Goal: Task Accomplishment & Management: Use online tool/utility

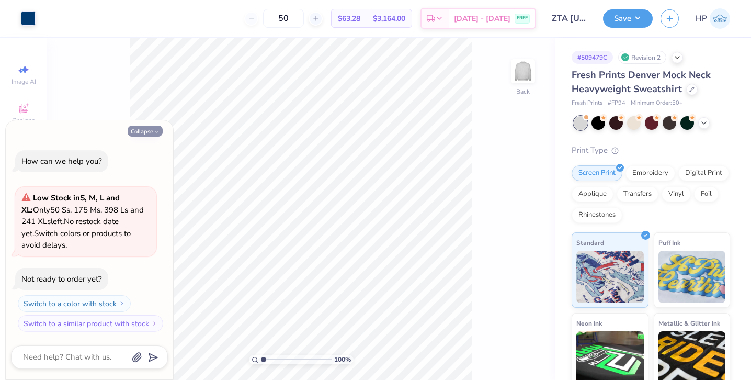
click at [151, 129] on button "Collapse" at bounding box center [145, 131] width 35 height 11
type textarea "x"
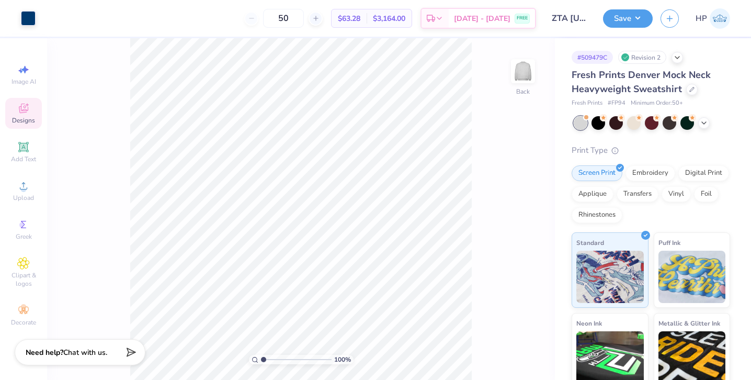
click at [20, 114] on icon at bounding box center [23, 108] width 13 height 13
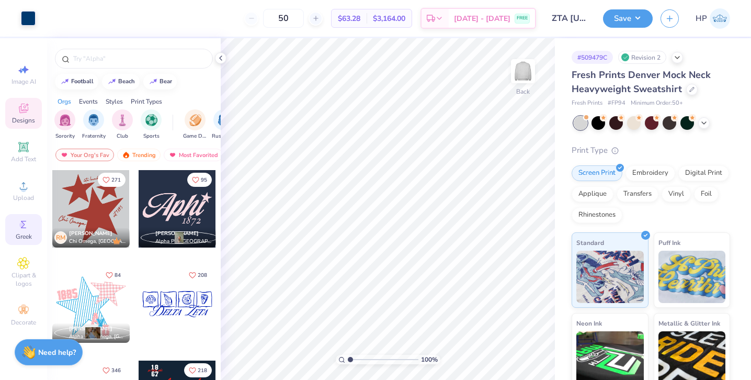
click at [30, 230] on div "Greek" at bounding box center [23, 229] width 37 height 31
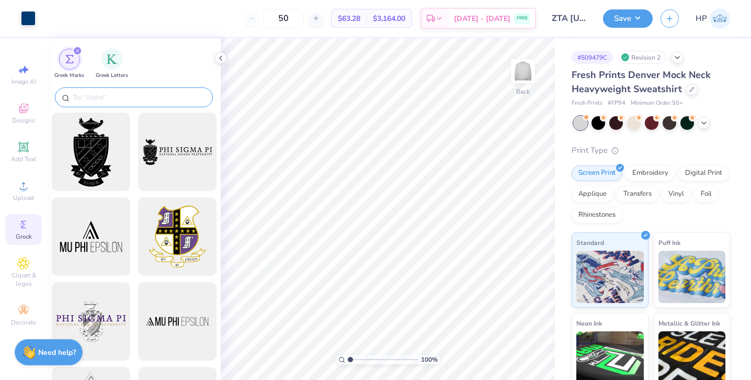
click at [82, 95] on input "text" at bounding box center [139, 97] width 134 height 10
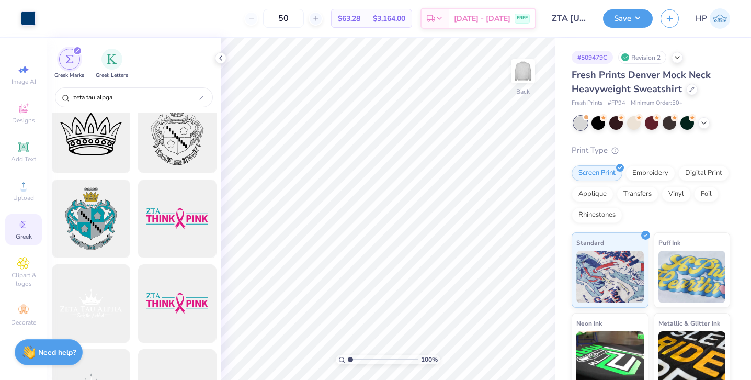
scroll to position [47, 0]
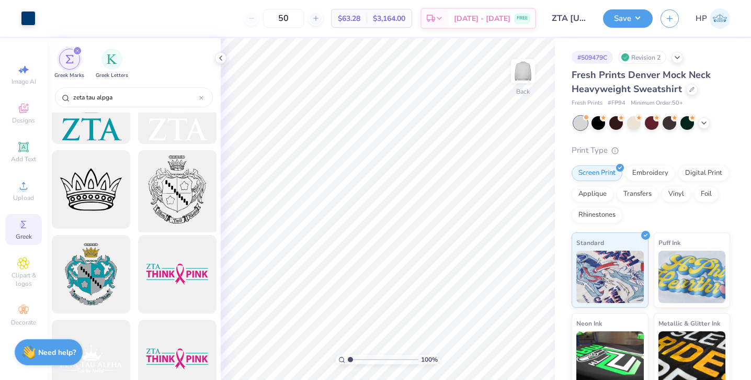
type input "zeta tau alpga"
click at [180, 195] on div at bounding box center [177, 189] width 86 height 86
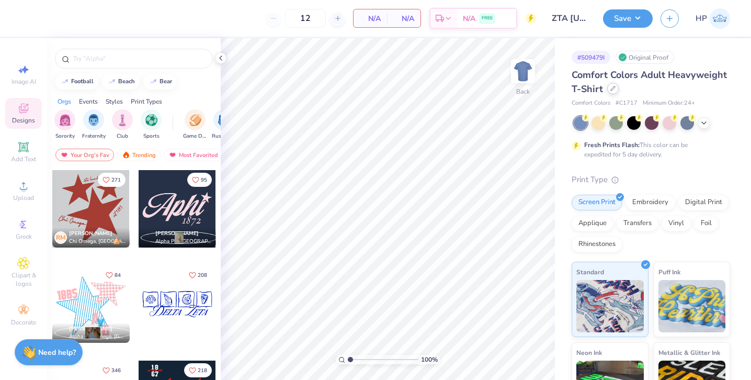
click at [614, 85] on div at bounding box center [613, 89] width 12 height 12
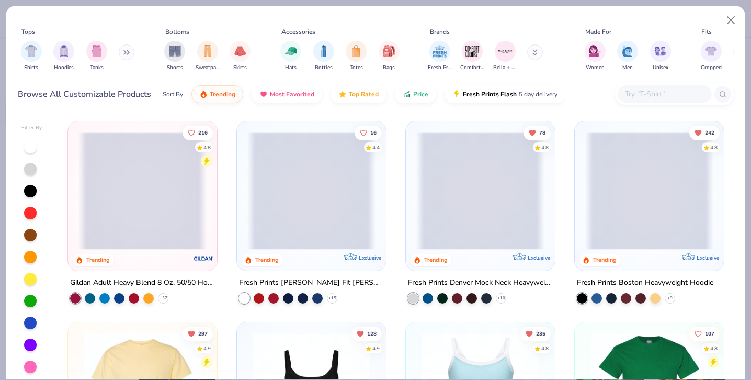
click at [641, 89] on input "text" at bounding box center [664, 94] width 81 height 12
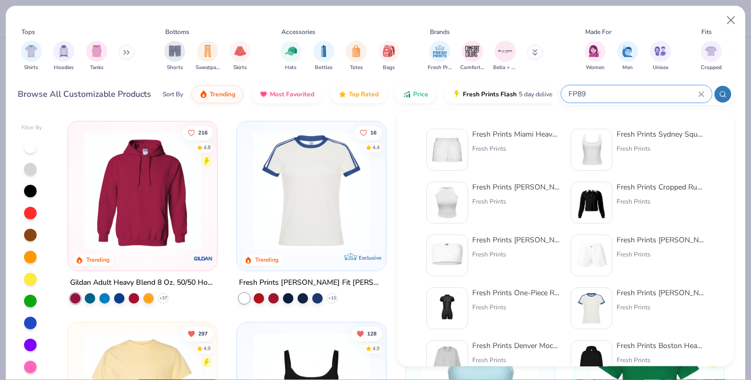
type input "FP89"
click at [512, 138] on div "Fresh Prints Miami Heavyweight Shorts" at bounding box center [516, 134] width 88 height 11
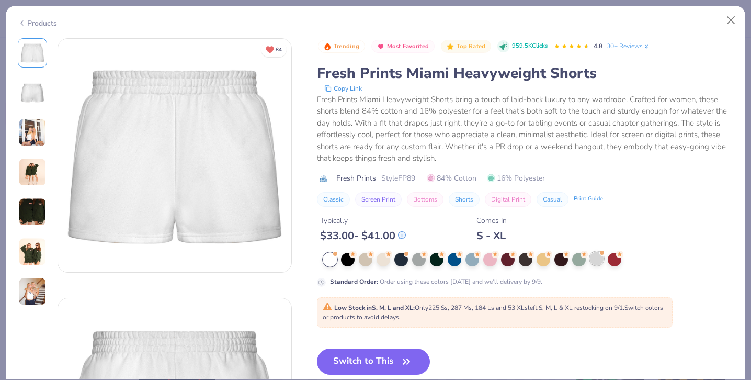
click at [597, 258] on div at bounding box center [597, 259] width 14 height 14
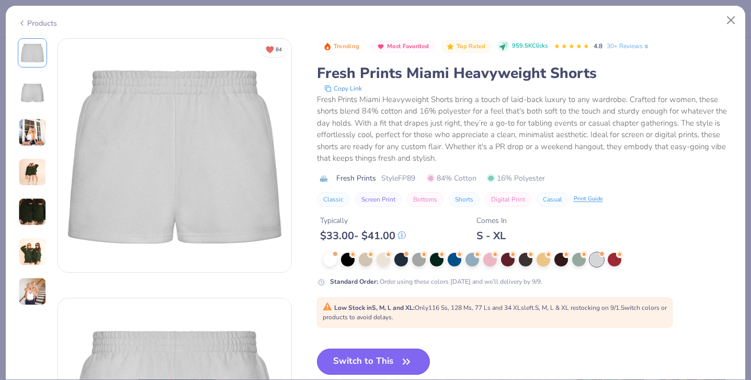
click at [378, 362] on button "Switch to This" at bounding box center [374, 361] width 114 height 26
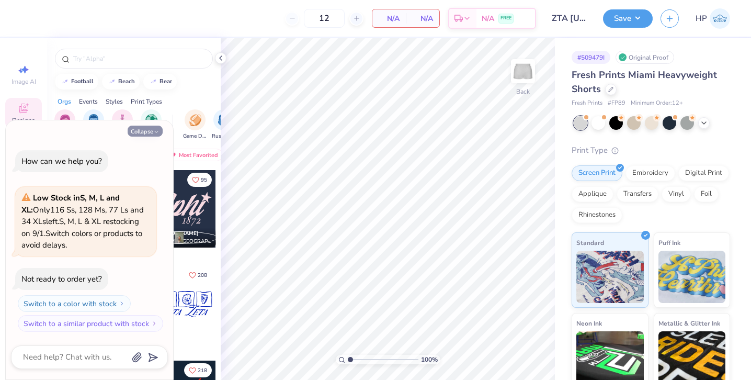
click at [151, 130] on button "Collapse" at bounding box center [145, 131] width 35 height 11
type textarea "x"
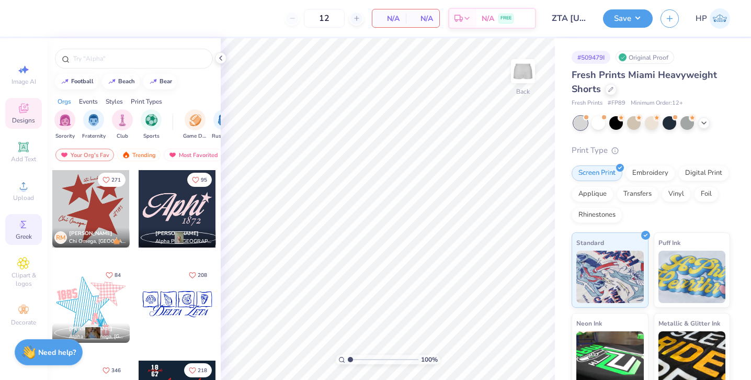
click at [20, 220] on icon at bounding box center [23, 224] width 13 height 13
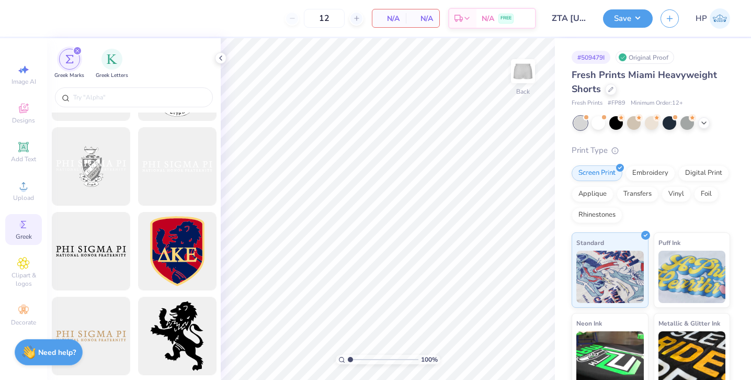
scroll to position [495, 0]
click at [123, 105] on div at bounding box center [134, 97] width 158 height 20
click at [110, 97] on input "text" at bounding box center [139, 97] width 134 height 10
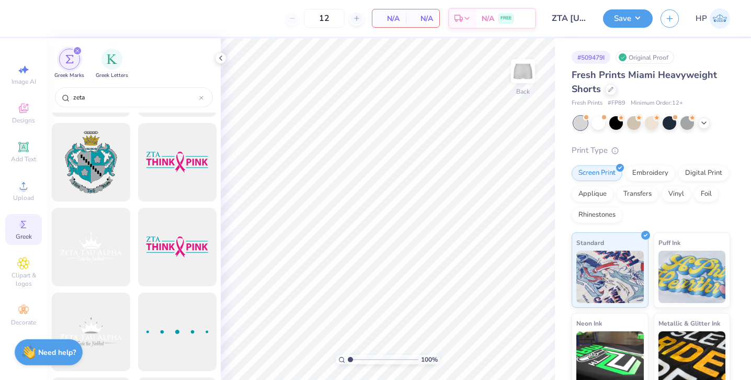
scroll to position [75, 0]
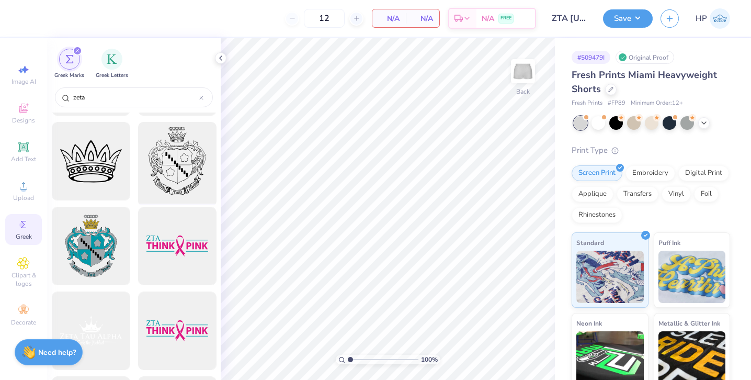
type input "zeta"
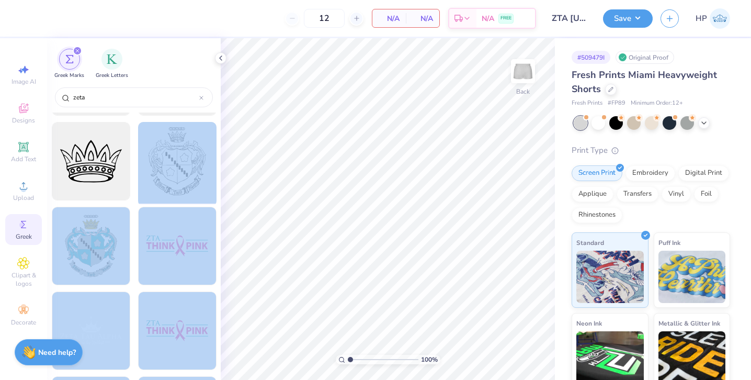
click at [482, 207] on div "12 N/A Per Item N/A Total Est. Delivery N/A FREE Design Title ZTA [US_STATE] sp…" at bounding box center [375, 190] width 751 height 380
click at [179, 159] on div at bounding box center [177, 161] width 86 height 86
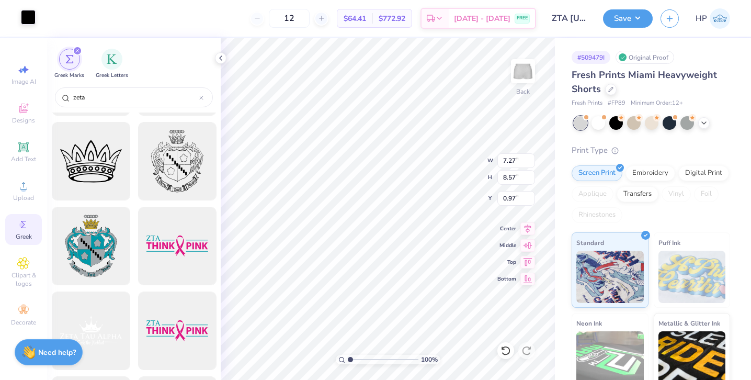
click at [30, 24] on div at bounding box center [28, 17] width 15 height 15
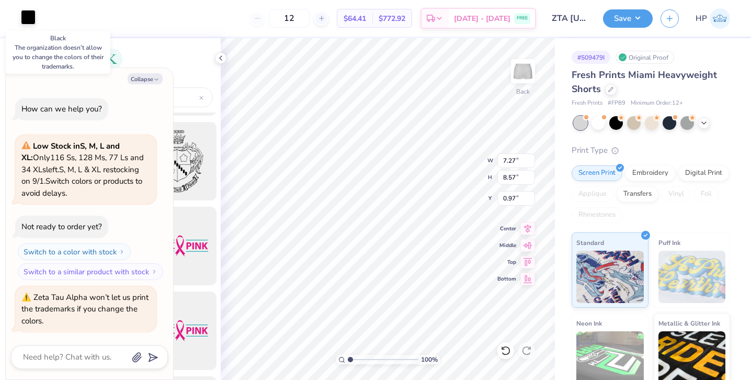
click at [30, 24] on div at bounding box center [28, 17] width 15 height 15
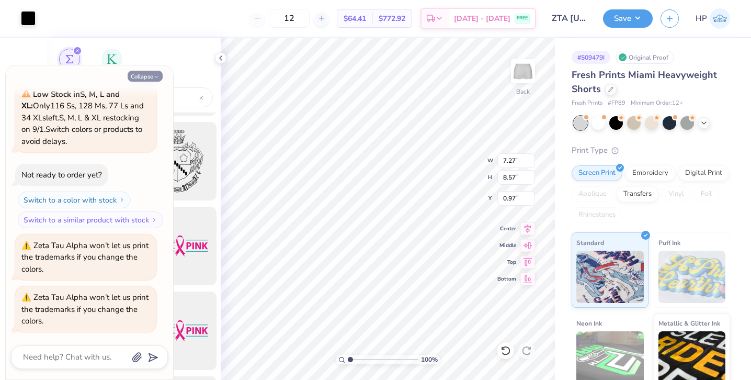
click at [149, 78] on button "Collapse" at bounding box center [145, 76] width 35 height 11
type textarea "x"
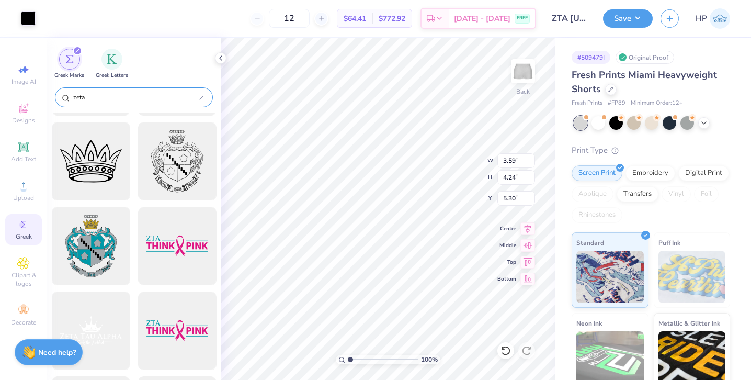
type input "3.59"
type input "4.24"
type input "5.25"
type input "2.43"
type input "2.86"
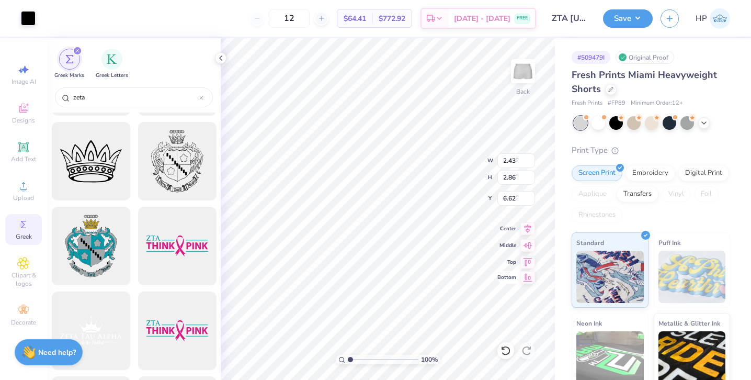
type input "6.55"
type input "2.59"
type input "3.05"
type input "6.36"
click at [510, 174] on input "3.05" at bounding box center [516, 177] width 38 height 15
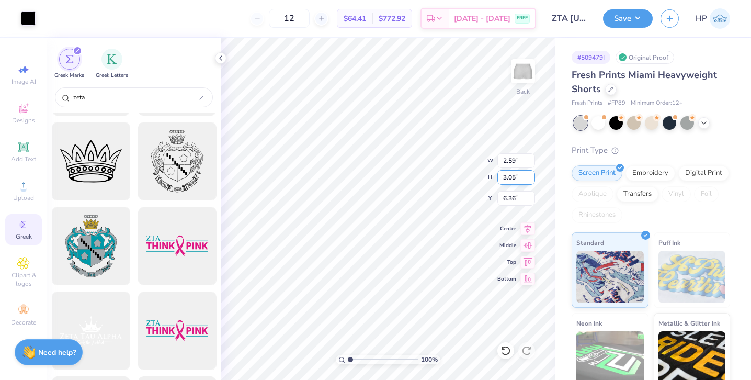
click at [510, 174] on input "3.05" at bounding box center [516, 177] width 38 height 15
type input "3"
type input "2.55"
type input "3.00"
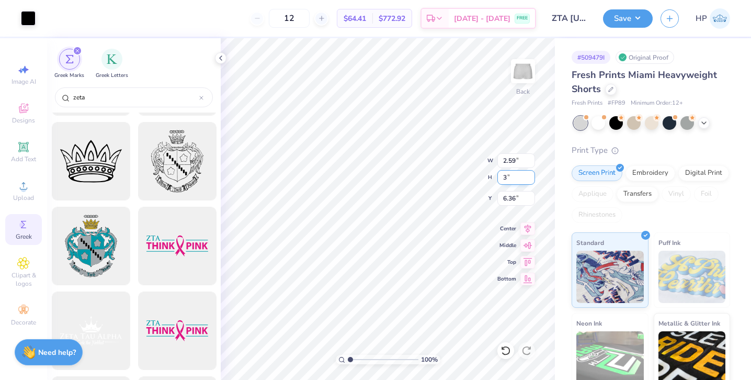
type input "6.39"
click at [510, 162] on input "2.55" at bounding box center [516, 160] width 38 height 15
type input "3.00"
type input "3.53"
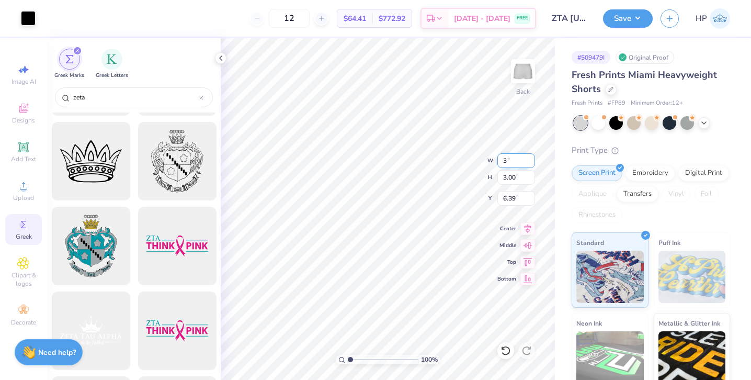
type input "6.12"
type input "6.00"
click at [28, 16] on div at bounding box center [28, 17] width 15 height 15
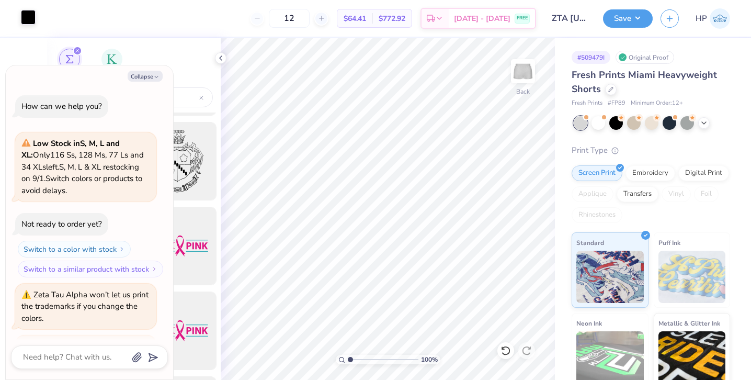
scroll to position [101, 0]
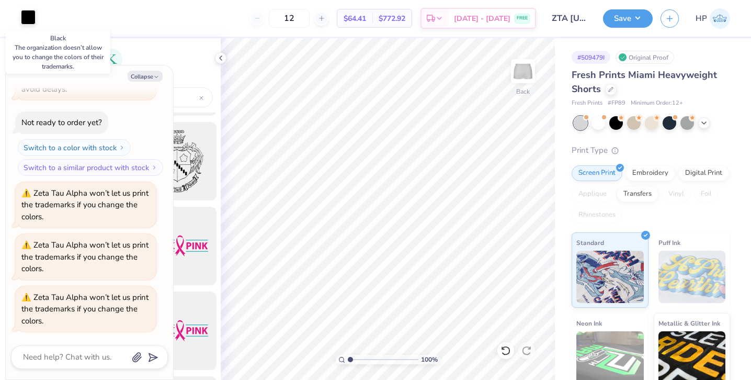
type textarea "x"
click at [206, 8] on div "12 $64.41 Per Item $772.92 Total Est. Delivery [DATE] - [DATE] FREE" at bounding box center [289, 18] width 493 height 37
drag, startPoint x: 319, startPoint y: 17, endPoint x: 292, endPoint y: 17, distance: 27.2
click at [292, 17] on input "12" at bounding box center [289, 18] width 41 height 19
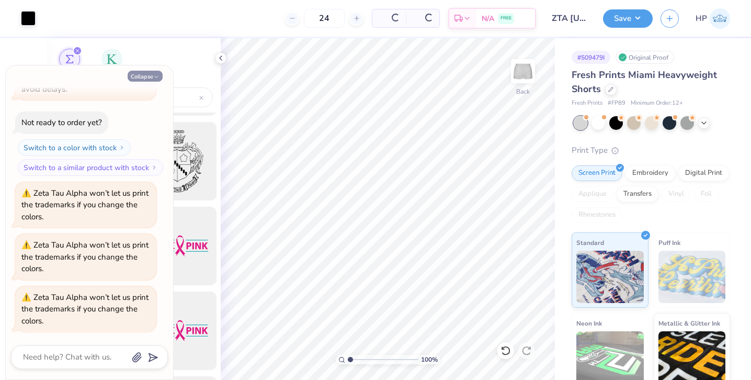
type input "24"
click at [151, 73] on button "Collapse" at bounding box center [145, 76] width 35 height 11
type textarea "x"
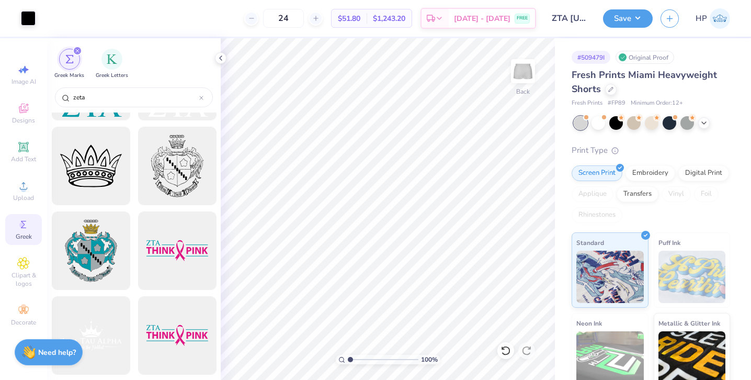
scroll to position [0, 0]
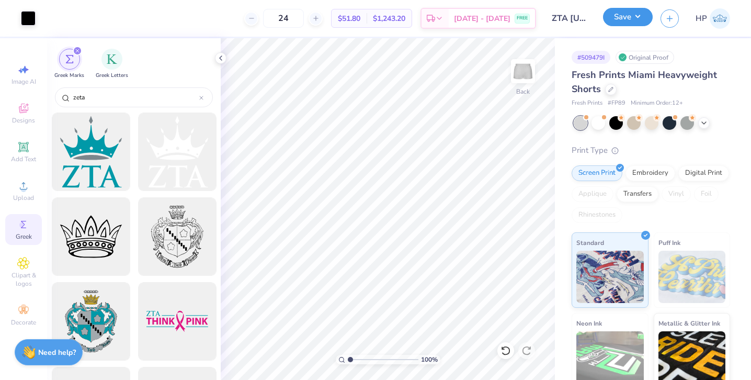
click at [635, 19] on button "Save" at bounding box center [628, 17] width 50 height 18
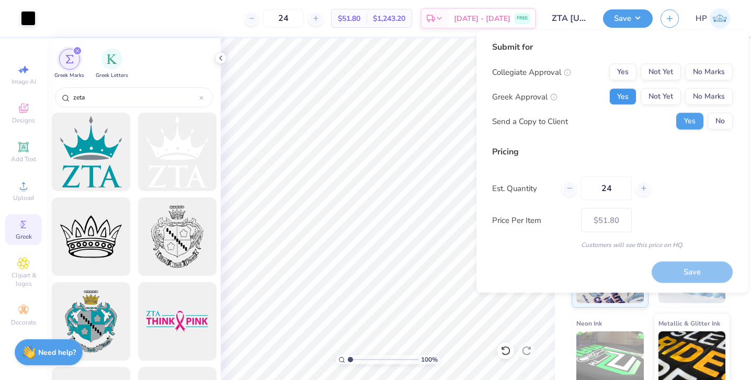
click at [615, 97] on button "Yes" at bounding box center [622, 96] width 27 height 17
click at [710, 72] on button "No Marks" at bounding box center [709, 72] width 48 height 17
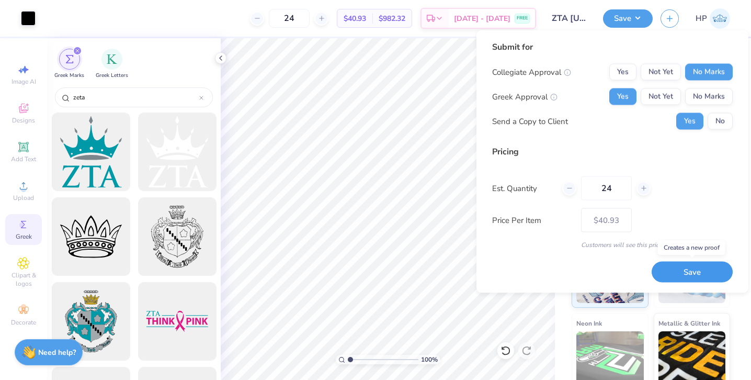
click at [679, 267] on button "Save" at bounding box center [692, 271] width 81 height 21
click at [712, 123] on button "No" at bounding box center [720, 121] width 25 height 17
type input "– –"
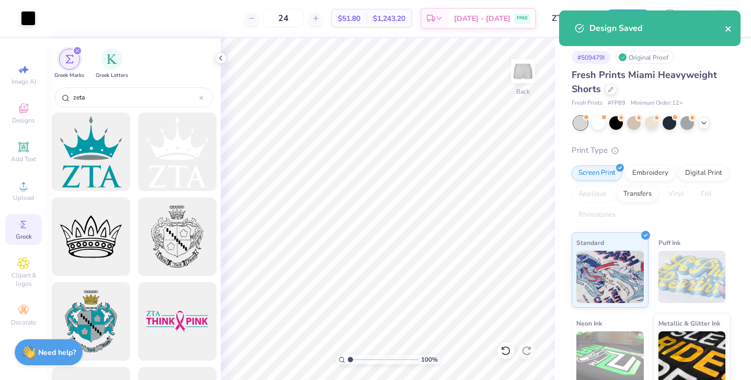
click at [725, 27] on icon "close" at bounding box center [728, 29] width 7 height 8
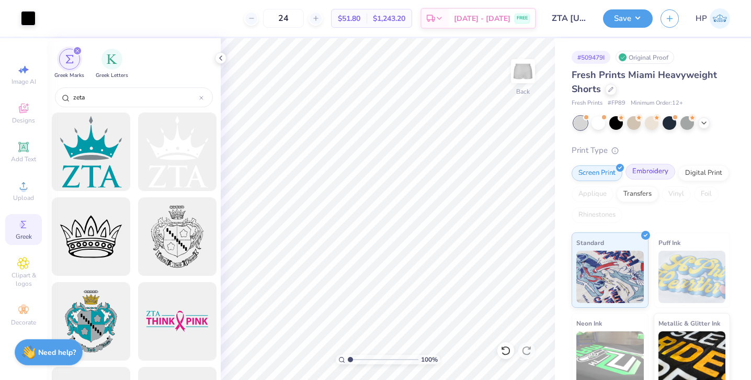
click at [654, 171] on div "Embroidery" at bounding box center [651, 172] width 50 height 16
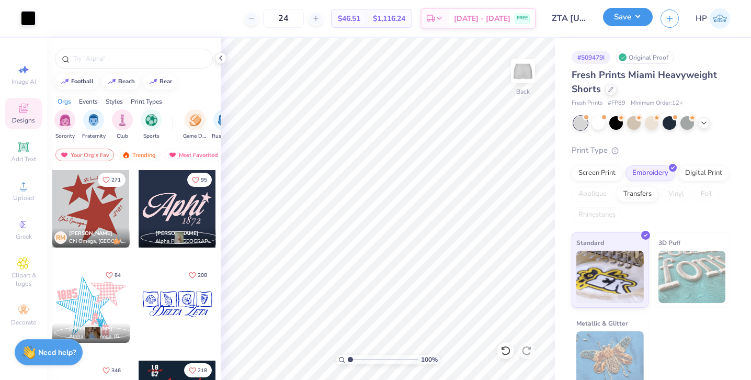
click at [642, 18] on button "Save" at bounding box center [628, 17] width 50 height 18
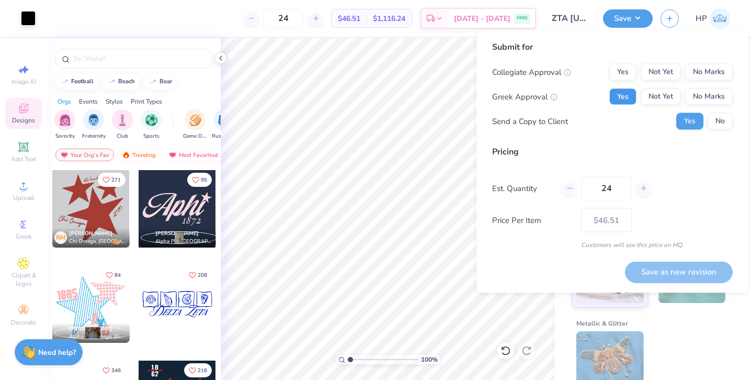
click at [628, 96] on button "Yes" at bounding box center [622, 96] width 27 height 17
click at [704, 75] on button "No Marks" at bounding box center [709, 72] width 48 height 17
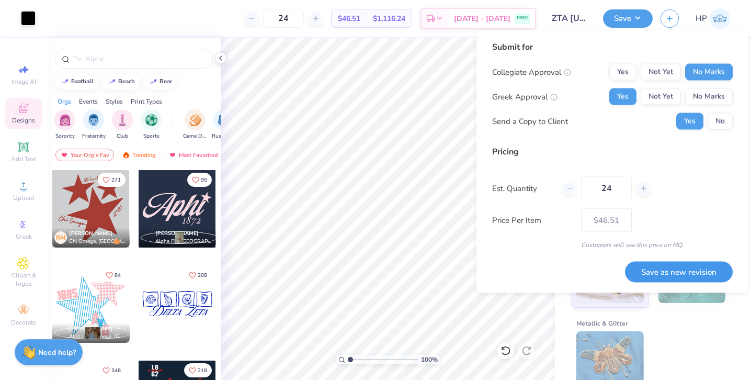
click at [646, 269] on button "Save as new revision" at bounding box center [679, 271] width 108 height 21
type input "$46.51"
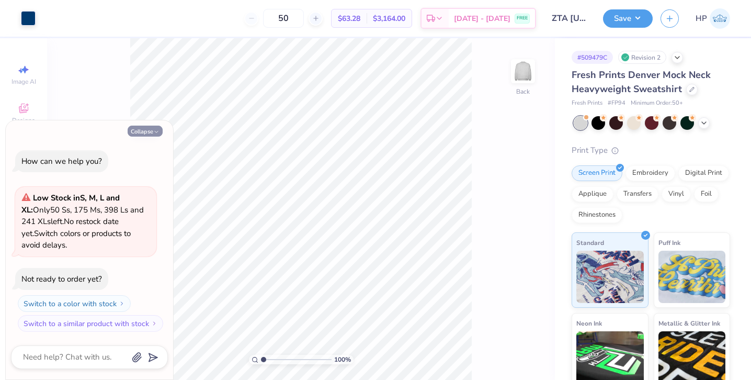
click at [159, 130] on icon "button" at bounding box center [156, 132] width 6 height 6
type textarea "x"
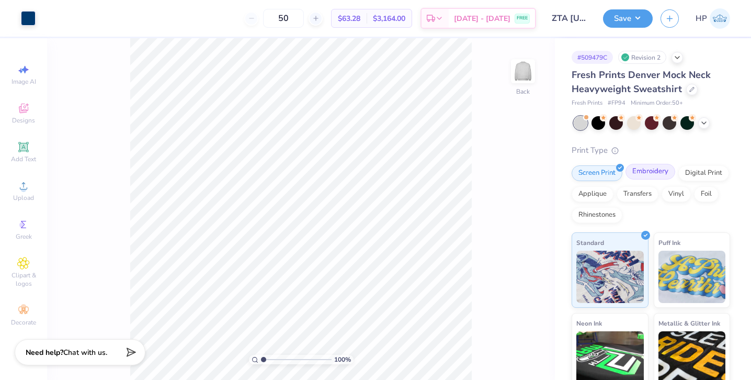
click at [652, 171] on div "Embroidery" at bounding box center [651, 172] width 50 height 16
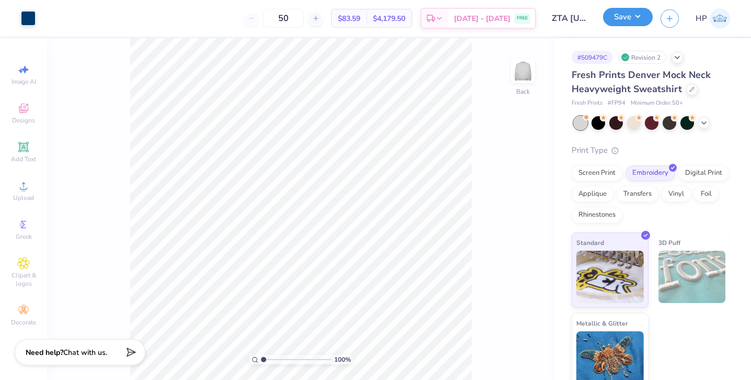
click at [642, 17] on button "Save" at bounding box center [628, 17] width 50 height 18
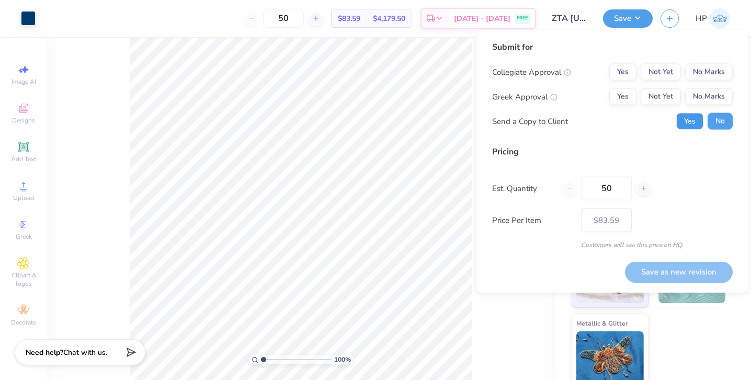
click at [685, 123] on button "Yes" at bounding box center [689, 121] width 27 height 17
click at [621, 96] on button "Yes" at bounding box center [622, 96] width 27 height 17
click at [729, 61] on div "Submit for Collegiate Approval Yes Not Yet No Marks Greek Approval Yes Not Yet …" at bounding box center [612, 89] width 241 height 97
click at [721, 68] on button "No Marks" at bounding box center [709, 72] width 48 height 17
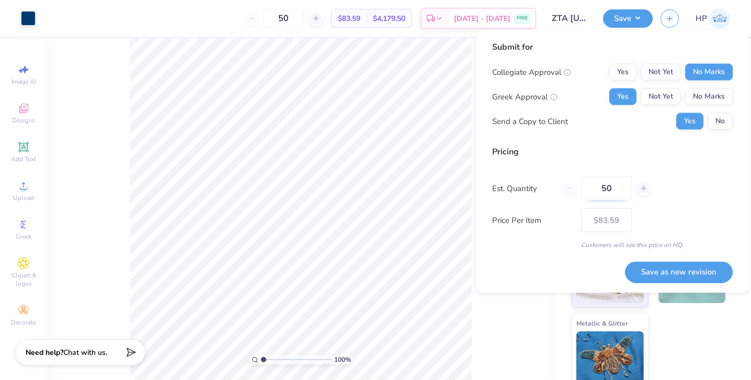
drag, startPoint x: 618, startPoint y: 188, endPoint x: 593, endPoint y: 185, distance: 25.8
click at [594, 185] on input "50" at bounding box center [606, 188] width 51 height 24
type input "24"
type input "50"
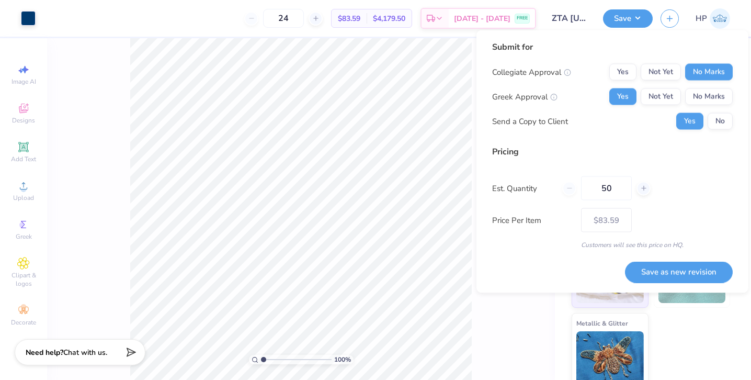
click at [658, 221] on div "Pricing Est. Quantity 50 Price Per Item $83.59 Customers will see this price on…" at bounding box center [612, 197] width 241 height 104
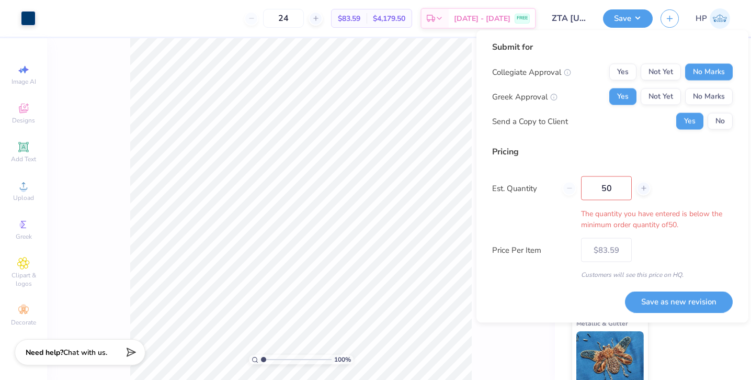
type input "50"
click at [626, 158] on div "Pricing Est. Quantity 50 The quantity you have entered is below the minimum ord…" at bounding box center [612, 212] width 241 height 134
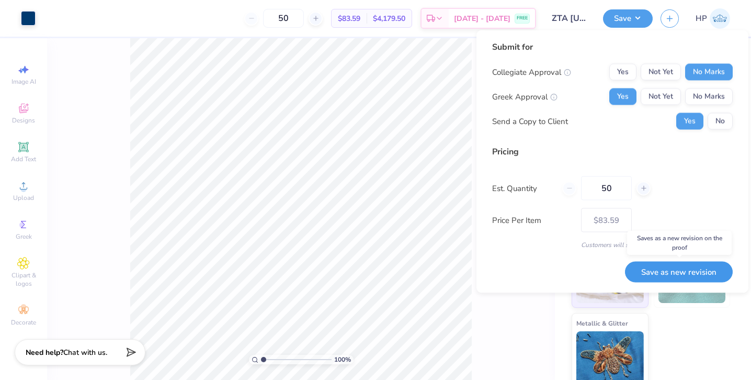
click at [679, 276] on button "Save as new revision" at bounding box center [679, 271] width 108 height 21
type input "$83.59"
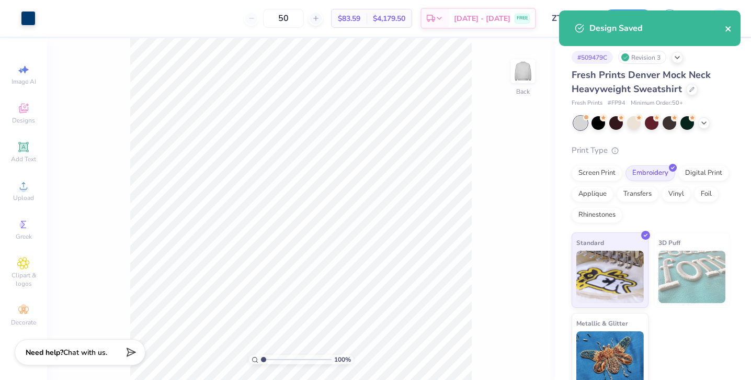
click at [732, 28] on icon "close" at bounding box center [728, 29] width 7 height 8
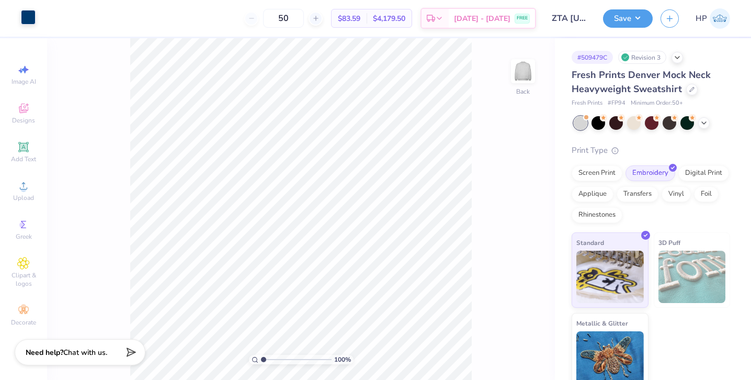
click at [26, 17] on div at bounding box center [28, 17] width 15 height 15
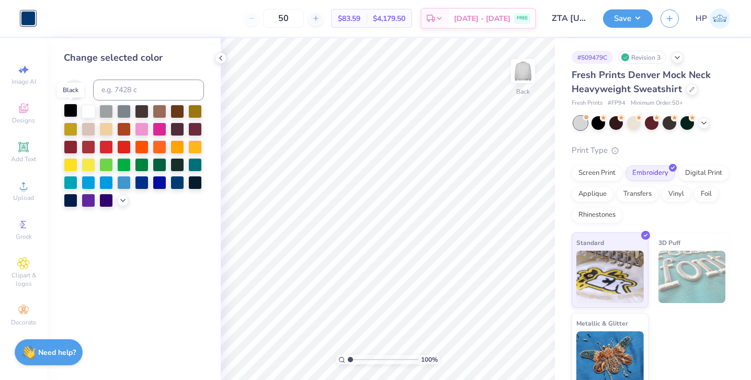
click at [73, 108] on div at bounding box center [71, 111] width 14 height 14
click at [631, 18] on button "Save" at bounding box center [628, 17] width 50 height 18
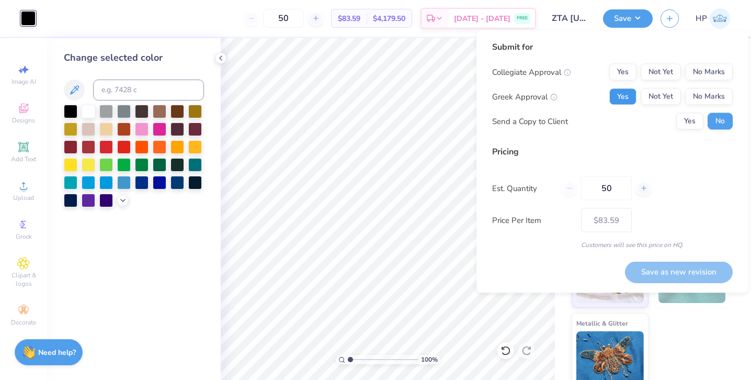
click at [630, 93] on button "Yes" at bounding box center [622, 96] width 27 height 17
click at [732, 71] on button "No Marks" at bounding box center [709, 72] width 48 height 17
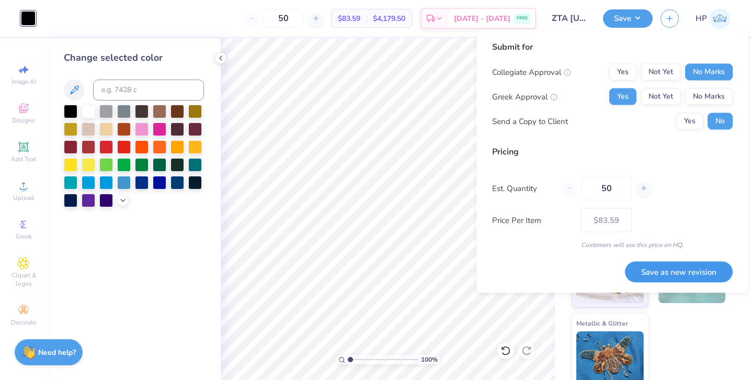
click at [655, 268] on button "Save as new revision" at bounding box center [679, 271] width 108 height 21
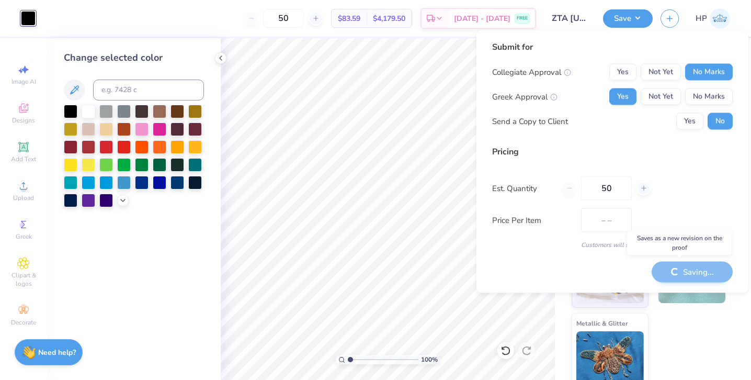
type input "$83.59"
click at [219, 58] on icon at bounding box center [221, 58] width 8 height 8
